Goal: Find specific page/section: Find specific page/section

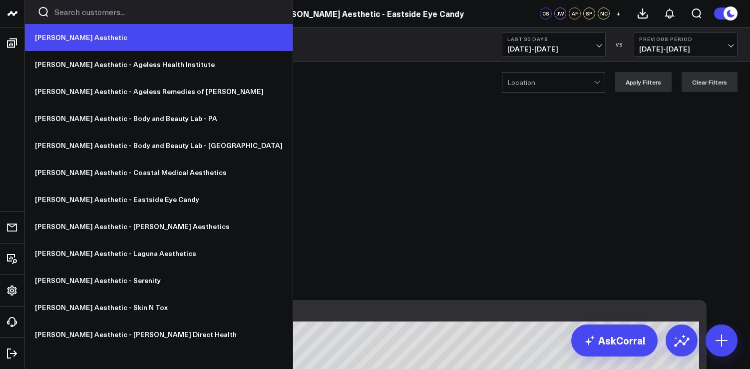
click at [69, 38] on link "[PERSON_NAME] Aesthetic" at bounding box center [159, 37] width 268 height 27
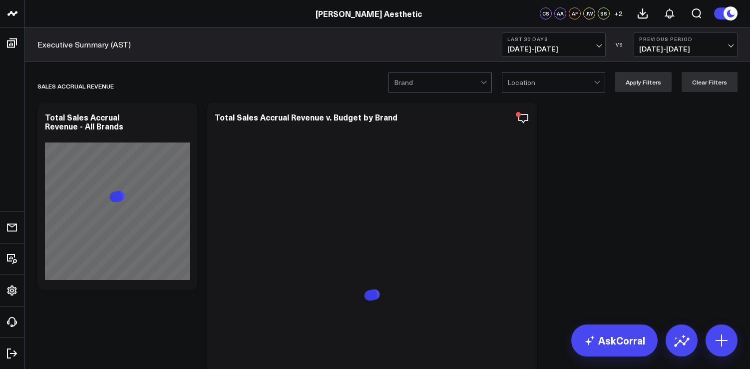
click at [570, 50] on span "[DATE] - [DATE]" at bounding box center [553, 49] width 93 height 8
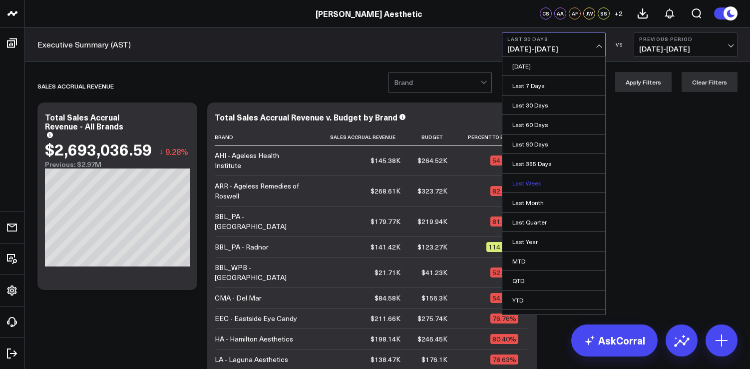
click at [532, 179] on link "Last Week" at bounding box center [553, 182] width 103 height 19
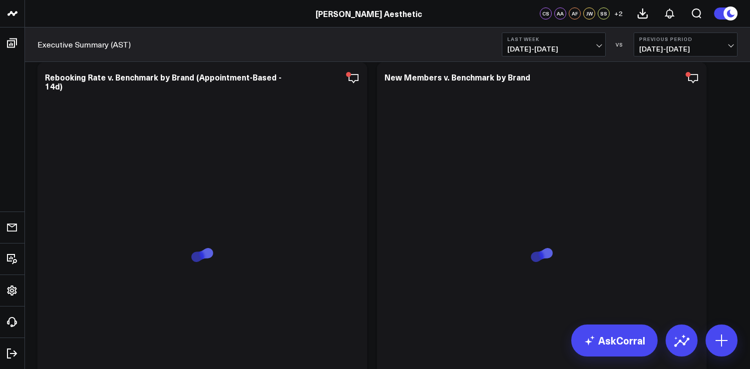
scroll to position [1037, 0]
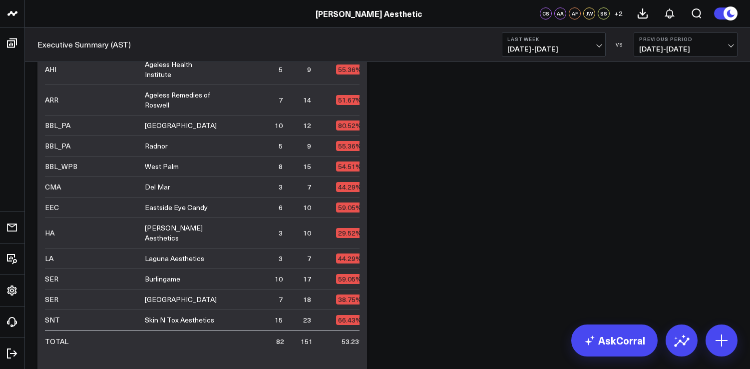
scroll to position [2685, 0]
